Goal: Task Accomplishment & Management: Use online tool/utility

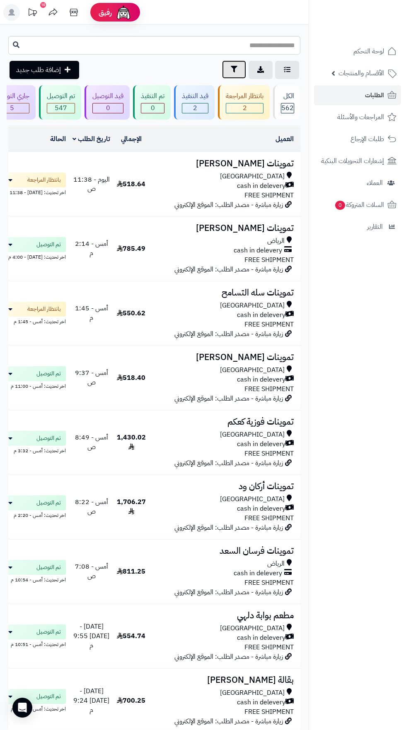
click at [224, 66] on button "تصفية" at bounding box center [234, 69] width 24 height 18
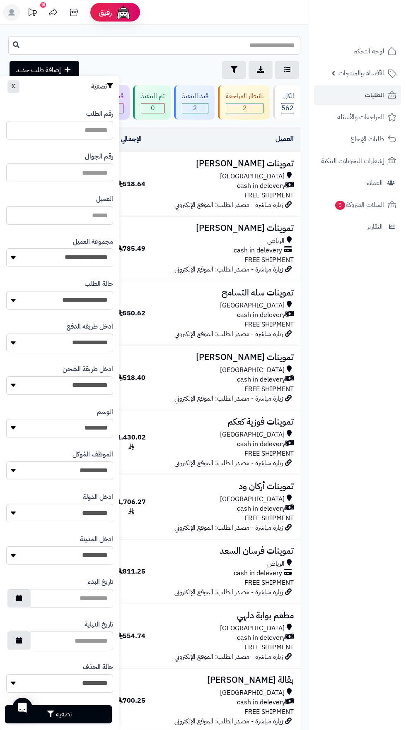
click at [90, 253] on select "**********" at bounding box center [59, 257] width 107 height 19
select select "*"
click at [67, 711] on button "تصفية" at bounding box center [58, 714] width 107 height 18
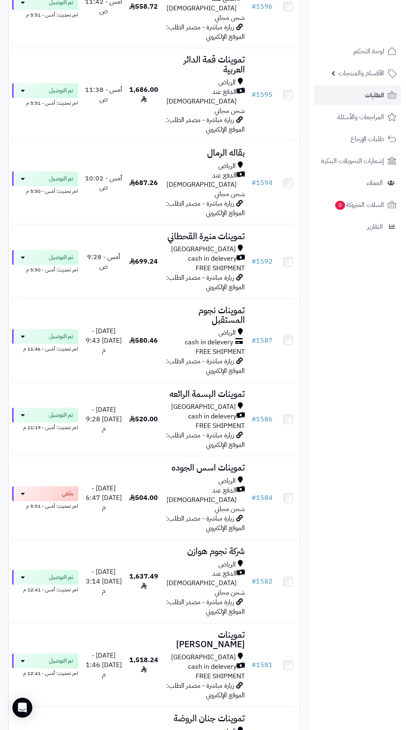
scroll to position [1508, 0]
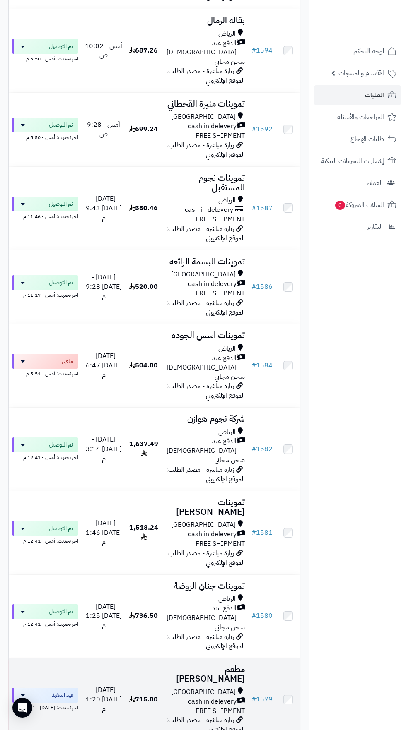
click at [185, 688] on div "Riyadh" at bounding box center [205, 693] width 80 height 10
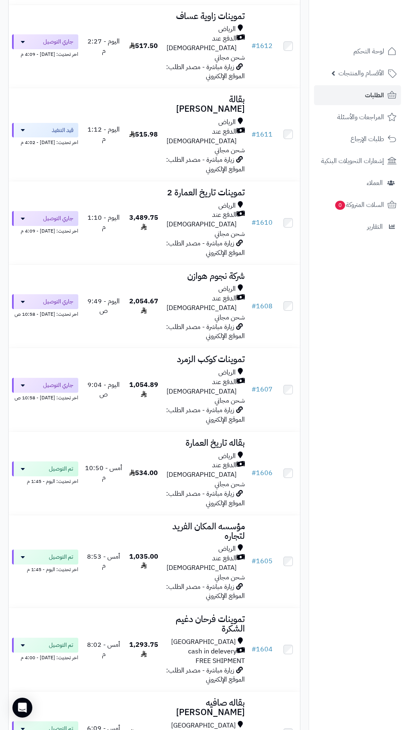
scroll to position [166, 0]
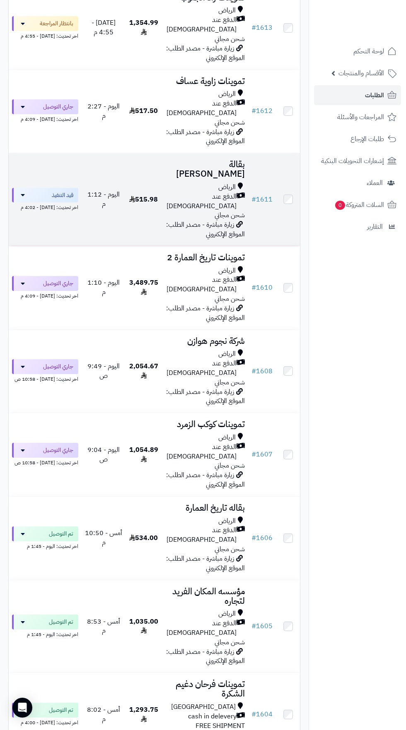
click at [212, 192] on span "الدفع عند [DEMOGRAPHIC_DATA]" at bounding box center [201, 201] width 72 height 19
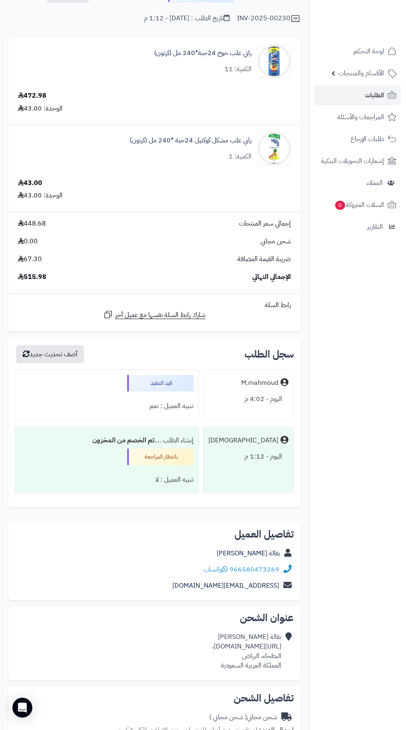
scroll to position [243, 0]
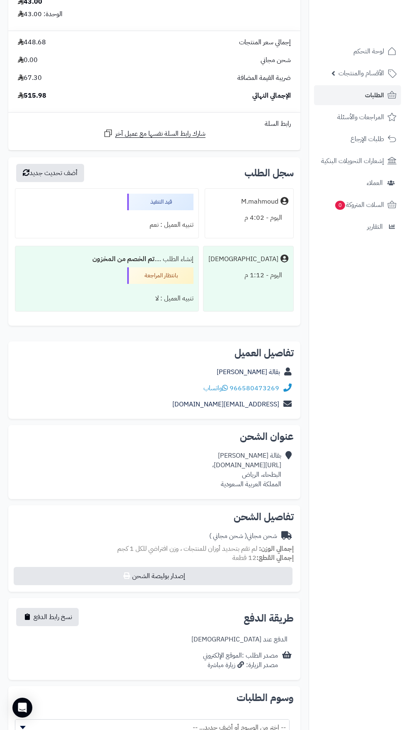
click at [212, 455] on div "بقالة عبدالرحمن الفيصل https://maps.app.goo.gl/LUjRXqfPjdY62aHk8?g_st=ac، البطح…" at bounding box center [246, 470] width 69 height 38
copy div "https://maps.app.goo.gl/LUjRXqfPjdY62aHk8?g_st=ac،"
